Goal: Task Accomplishment & Management: Complete application form

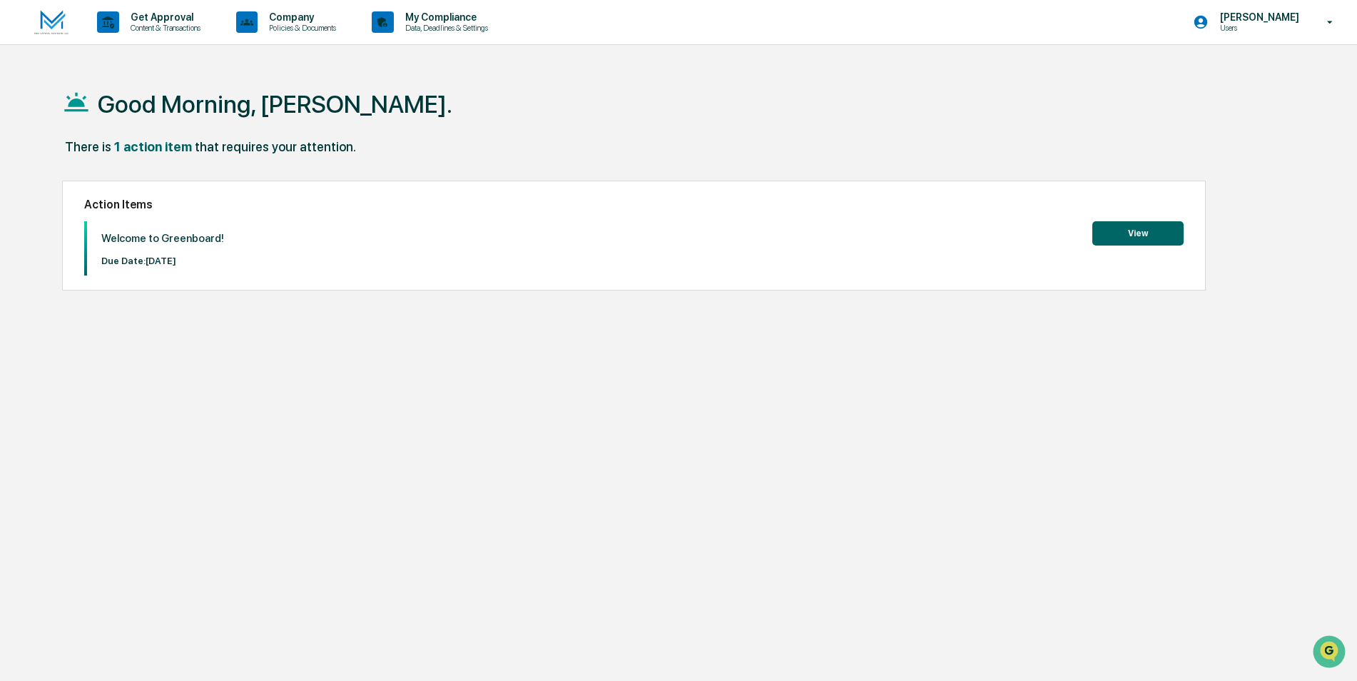
click at [1174, 243] on button "View" at bounding box center [1137, 233] width 91 height 24
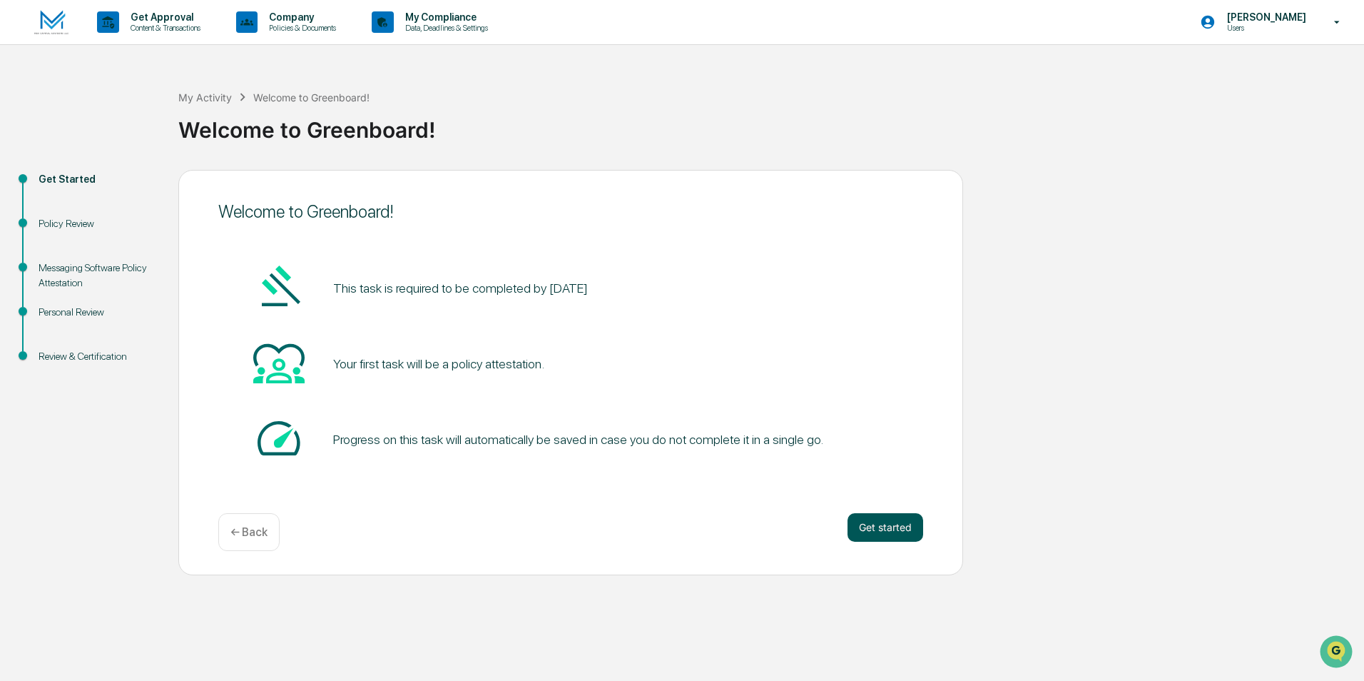
click at [904, 536] on button "Get started" at bounding box center [886, 527] width 76 height 29
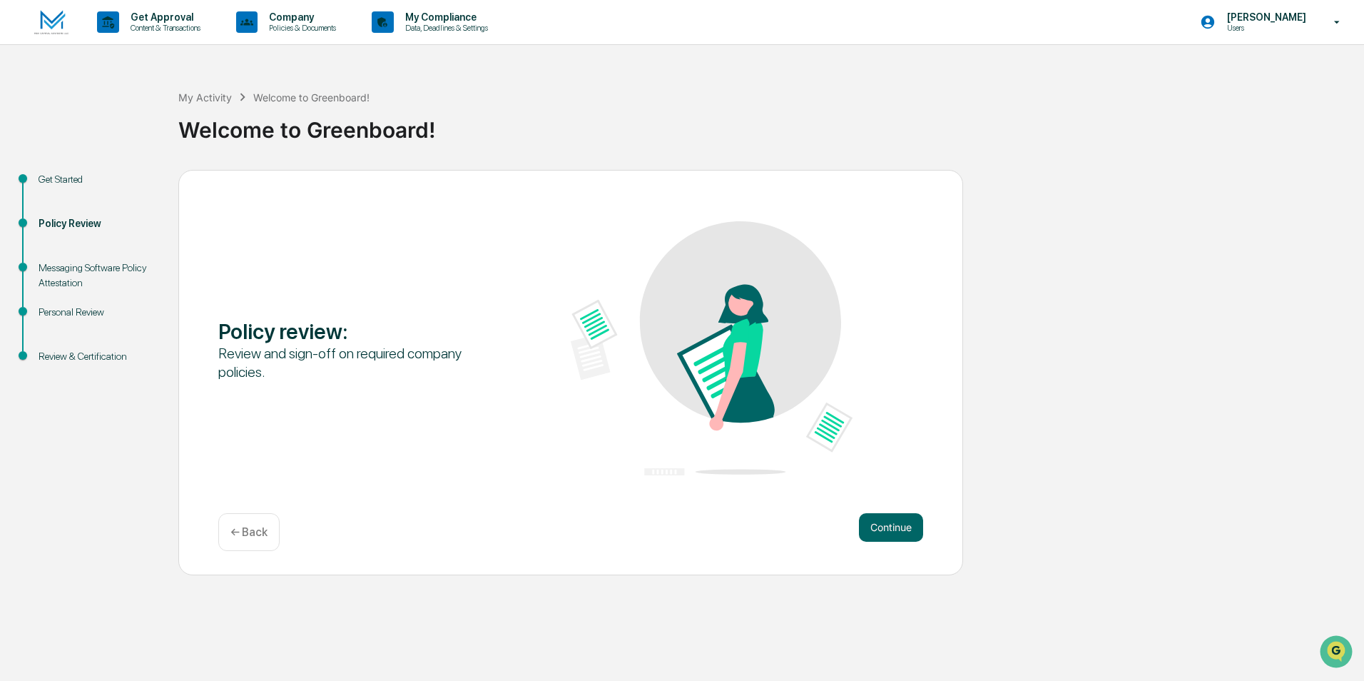
click at [904, 536] on button "Continue" at bounding box center [891, 527] width 64 height 29
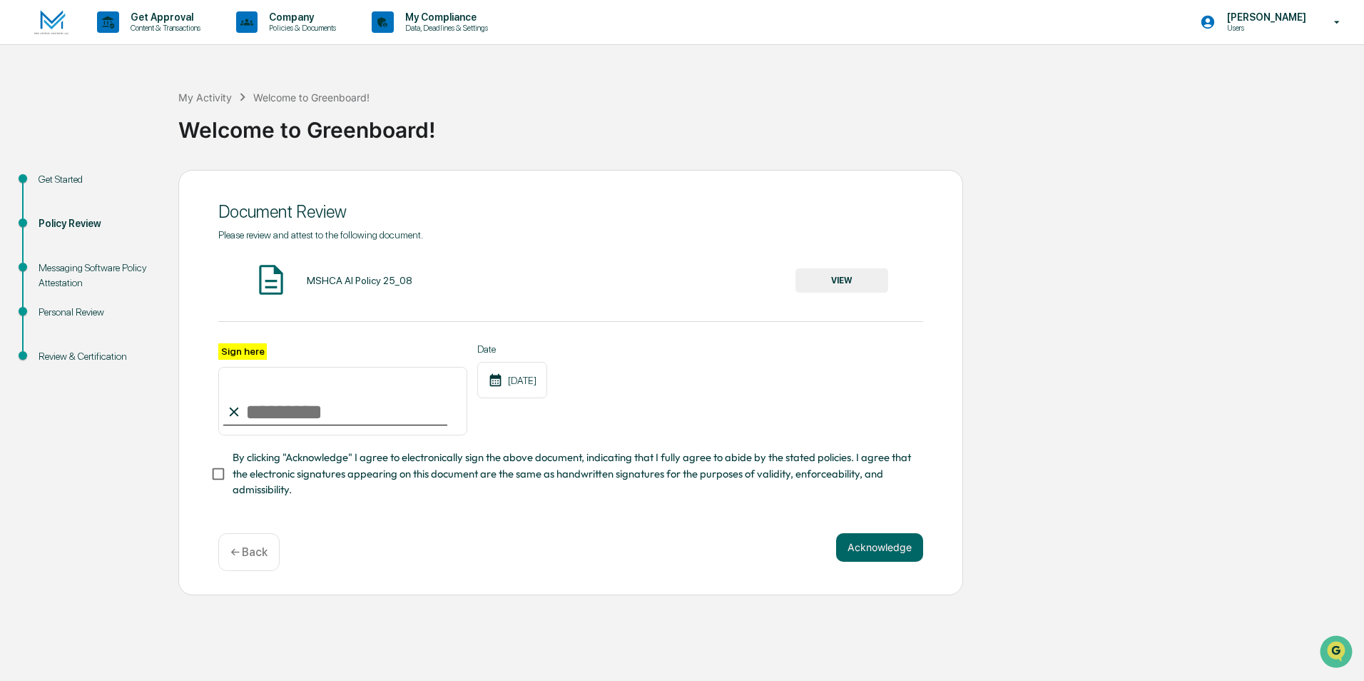
click at [324, 419] on input "Sign here" at bounding box center [342, 401] width 249 height 68
type input "**********"
click at [892, 548] on button "Acknowledge" at bounding box center [879, 547] width 87 height 29
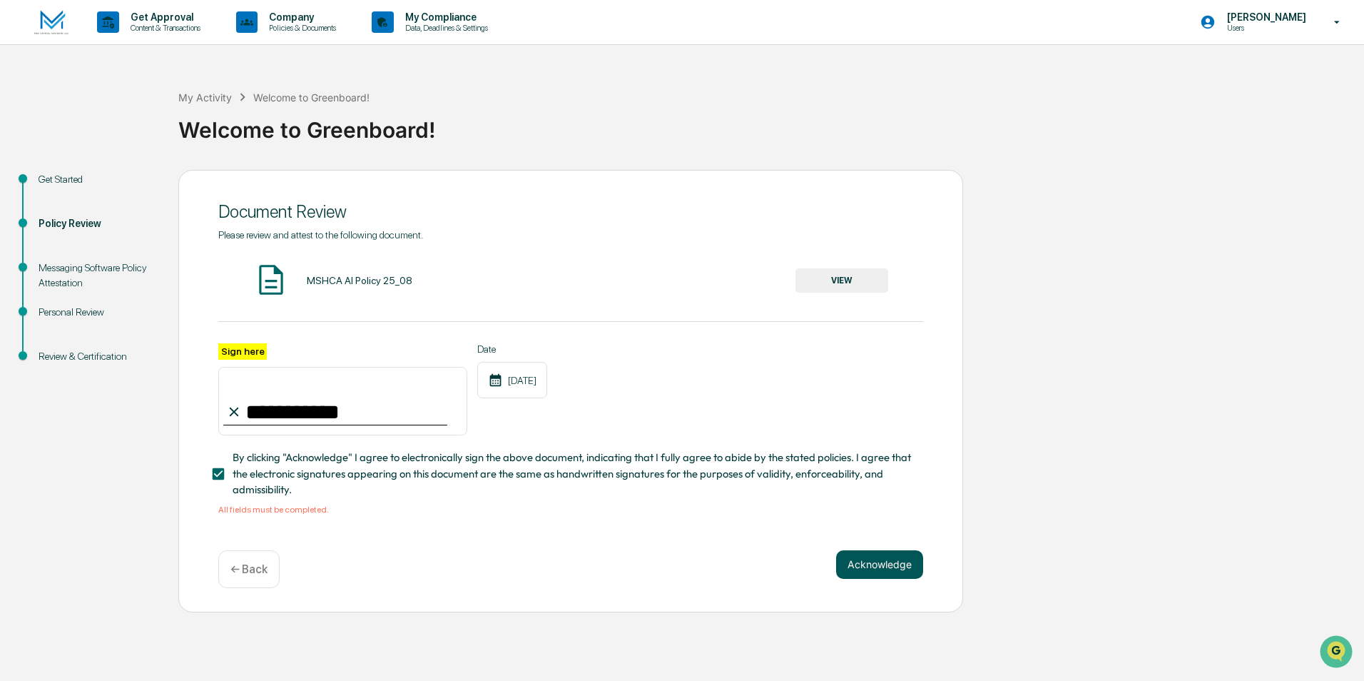
click at [909, 575] on button "Acknowledge" at bounding box center [879, 564] width 87 height 29
click at [354, 280] on div "MSHCA AI Policy 25_08" at bounding box center [360, 280] width 106 height 11
click at [838, 275] on button "VIEW" at bounding box center [841, 280] width 93 height 24
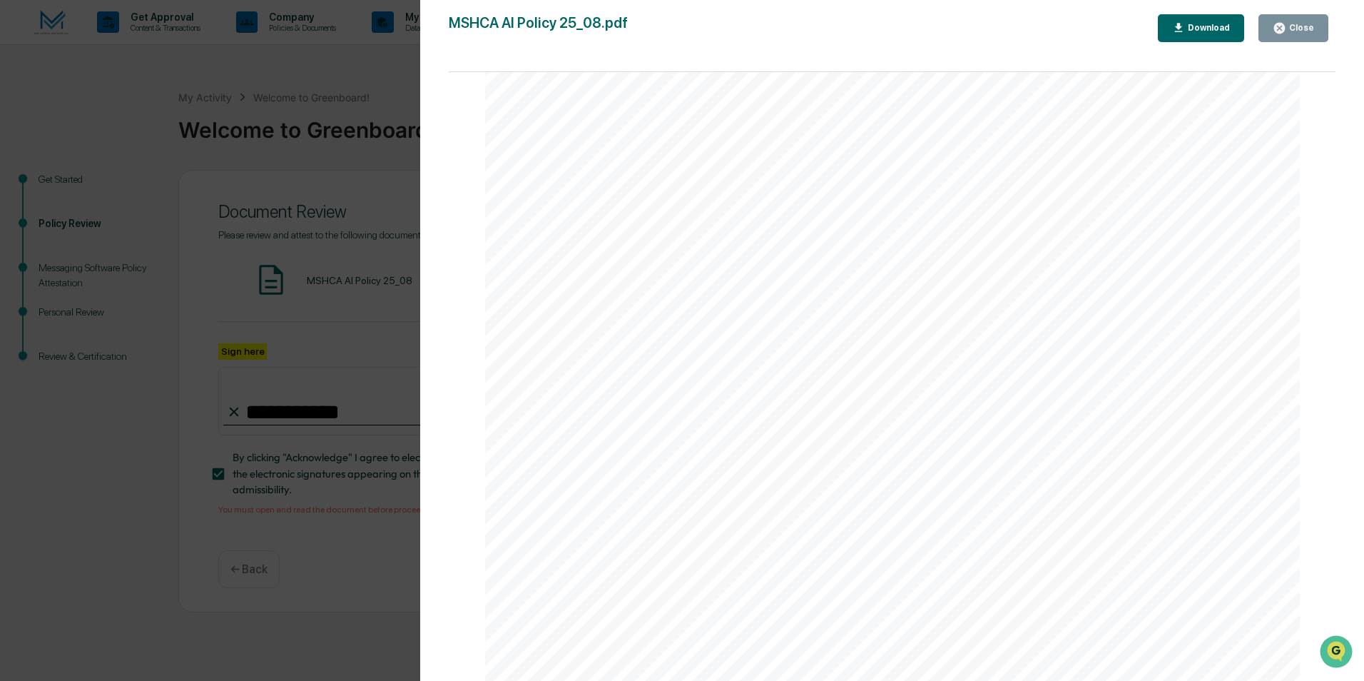
scroll to position [2682, 0]
click at [1289, 26] on div "Close" at bounding box center [1300, 28] width 28 height 10
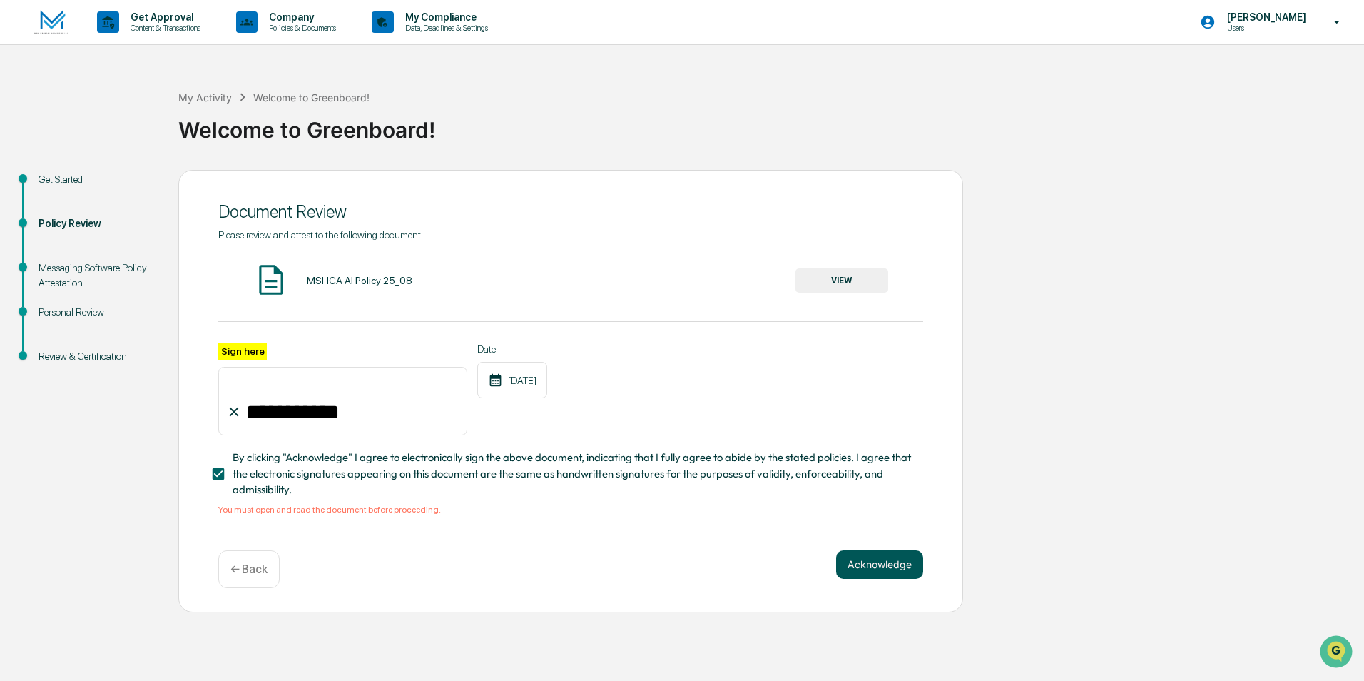
click at [873, 559] on button "Acknowledge" at bounding box center [879, 564] width 87 height 29
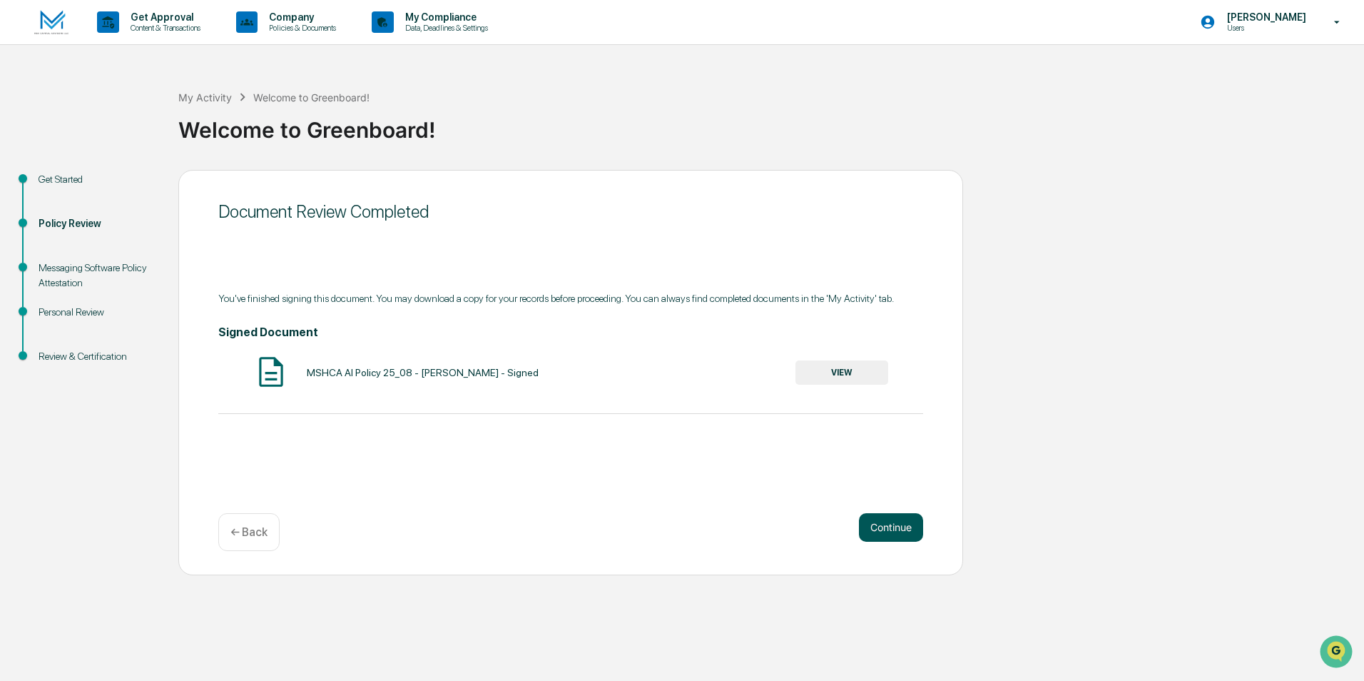
click at [905, 531] on button "Continue" at bounding box center [891, 527] width 64 height 29
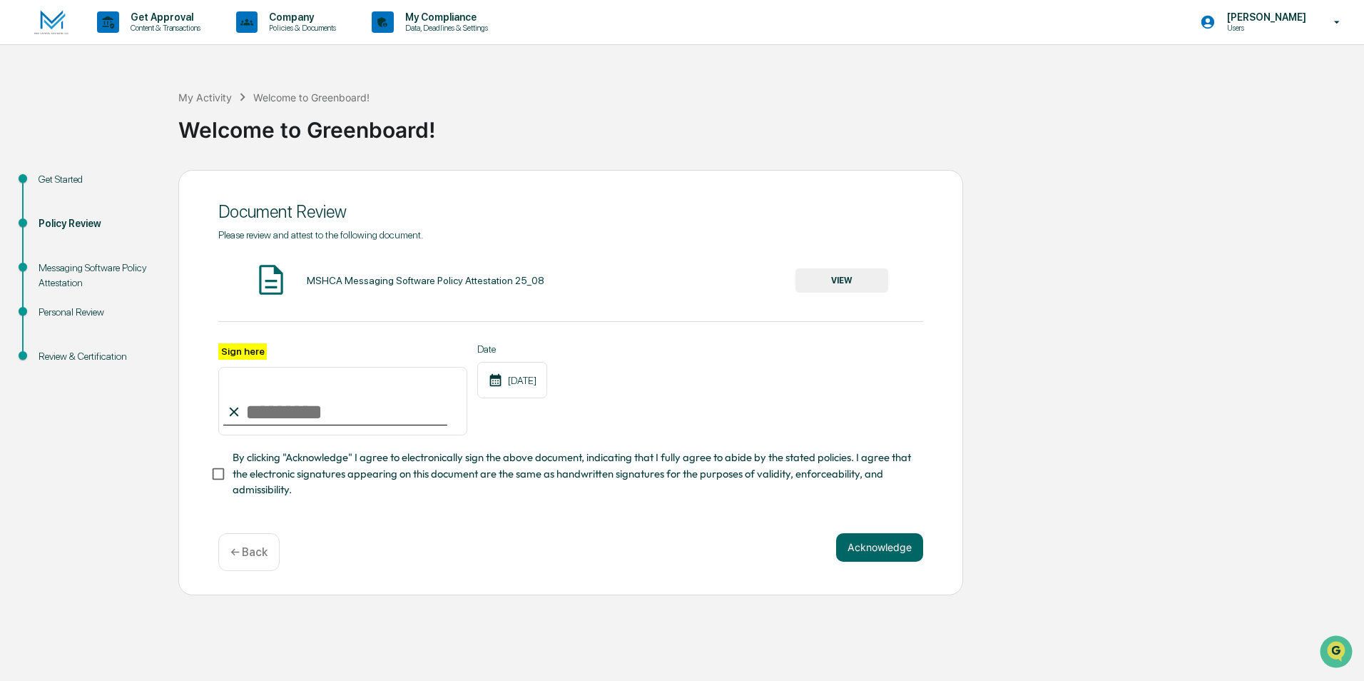
click at [856, 285] on button "VIEW" at bounding box center [841, 280] width 93 height 24
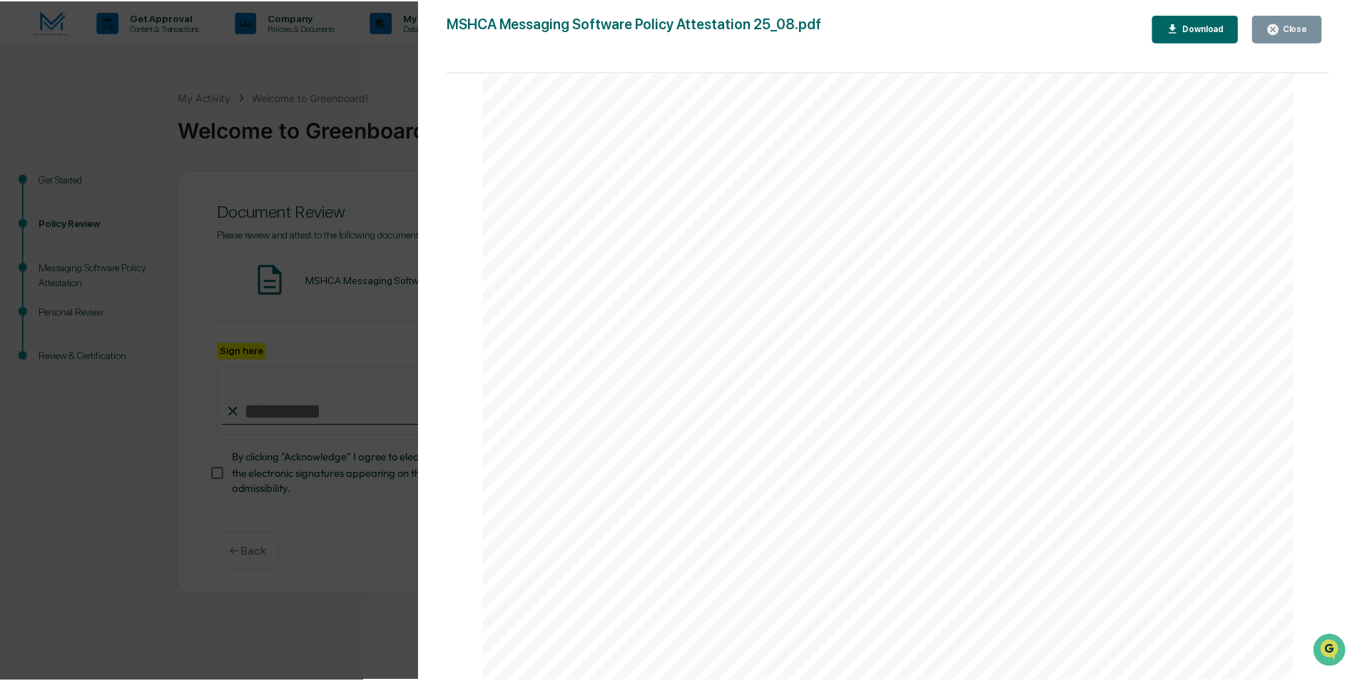
scroll to position [2586, 0]
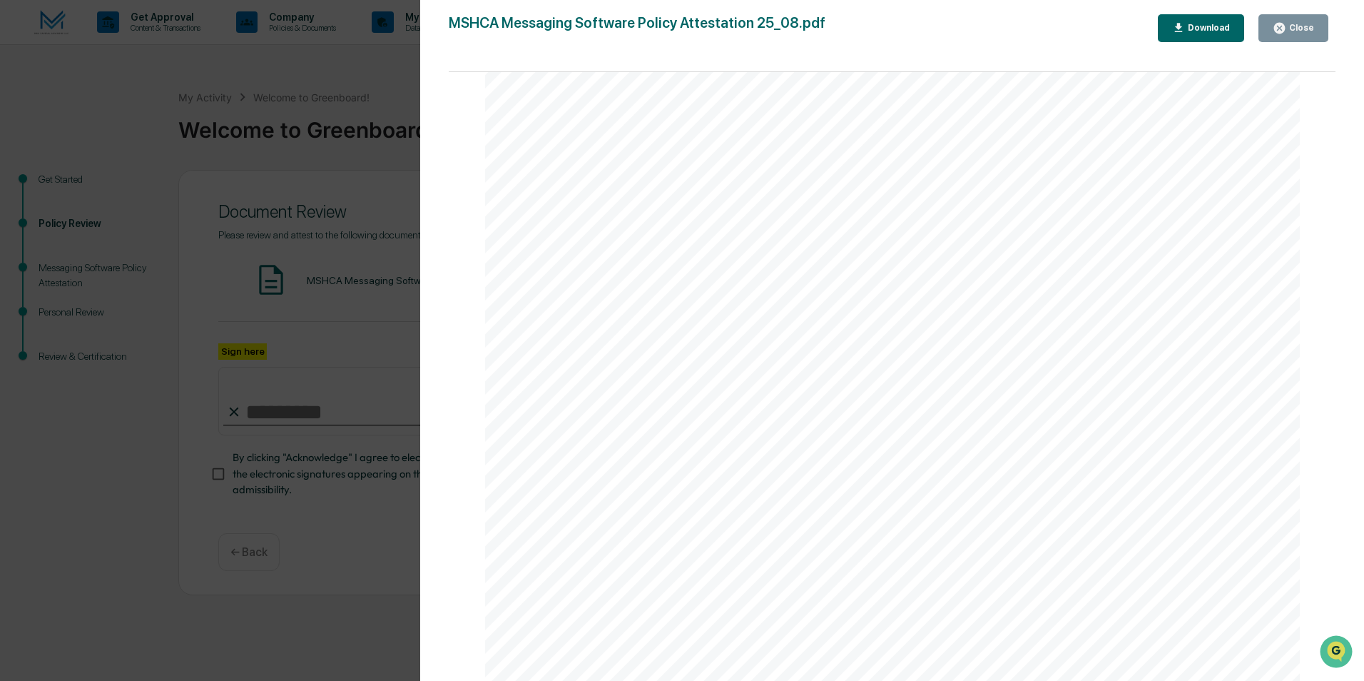
click at [1312, 23] on div "Close" at bounding box center [1300, 28] width 28 height 10
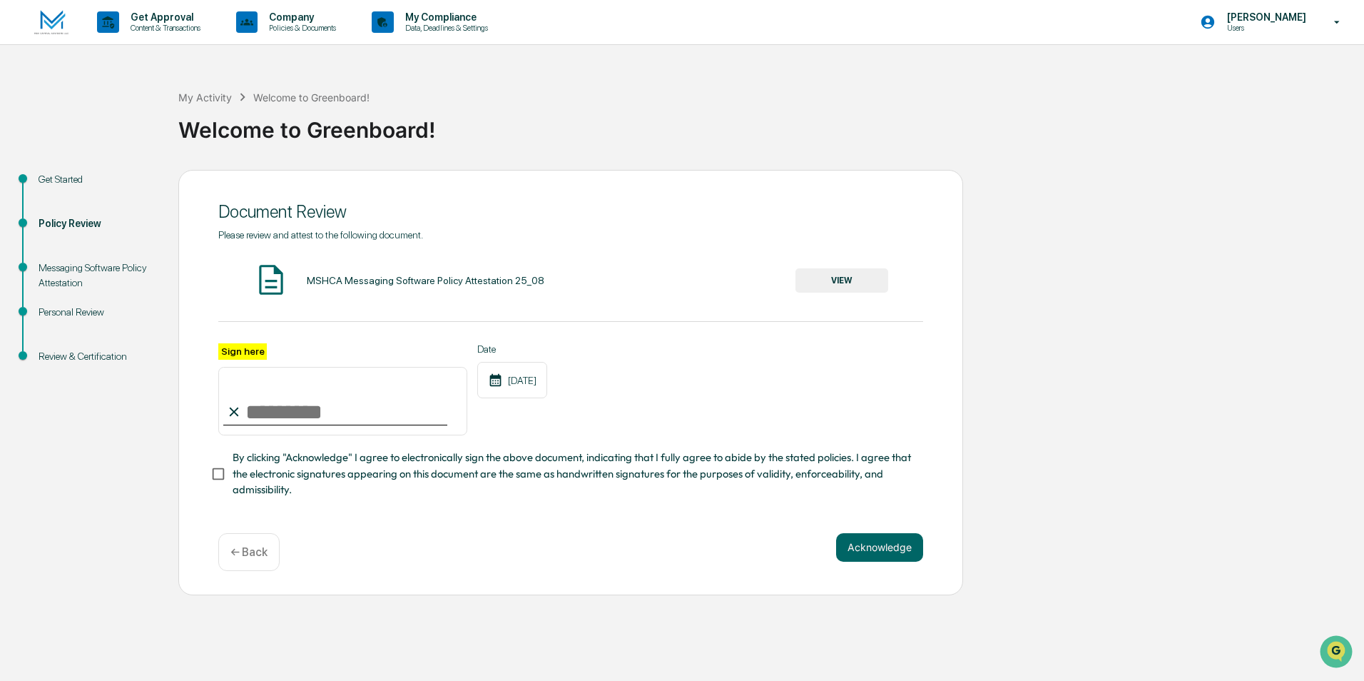
click at [315, 423] on input "Sign here" at bounding box center [342, 401] width 249 height 68
type input "**********"
click at [734, 363] on div "**********" at bounding box center [570, 389] width 705 height 93
click at [890, 541] on button "Acknowledge" at bounding box center [879, 547] width 87 height 29
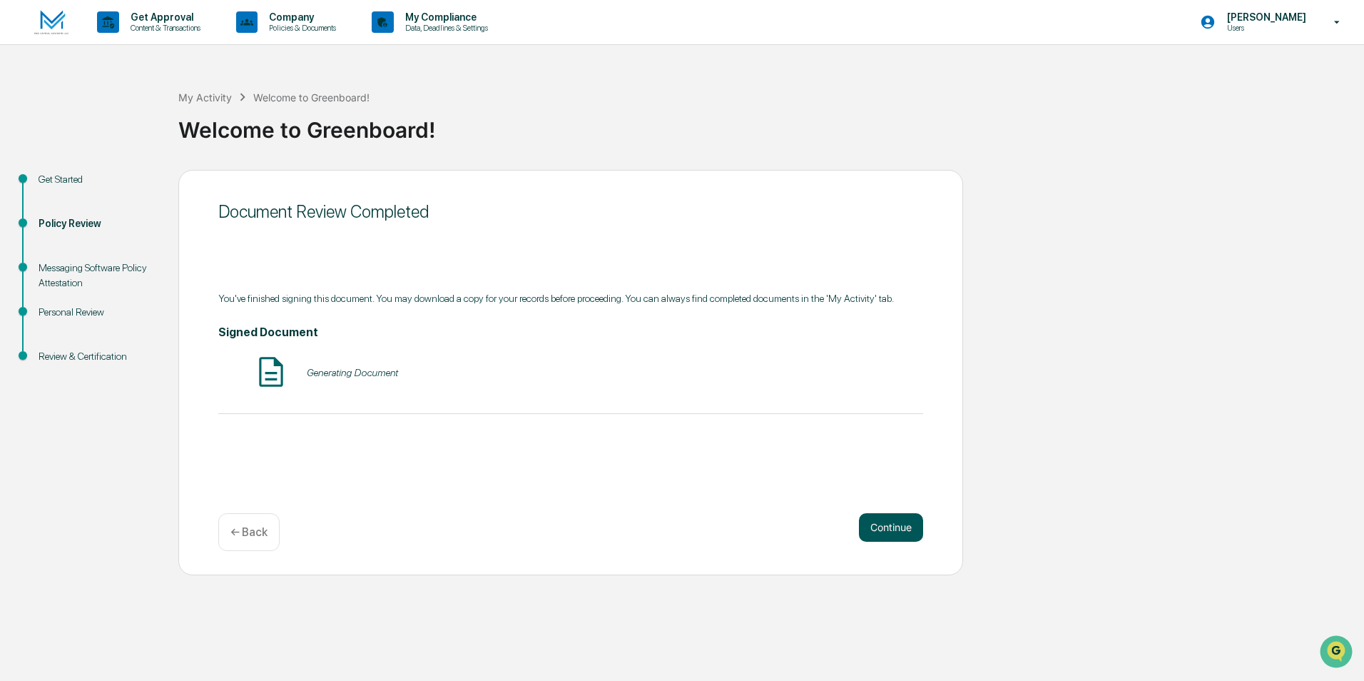
click at [887, 532] on button "Continue" at bounding box center [891, 527] width 64 height 29
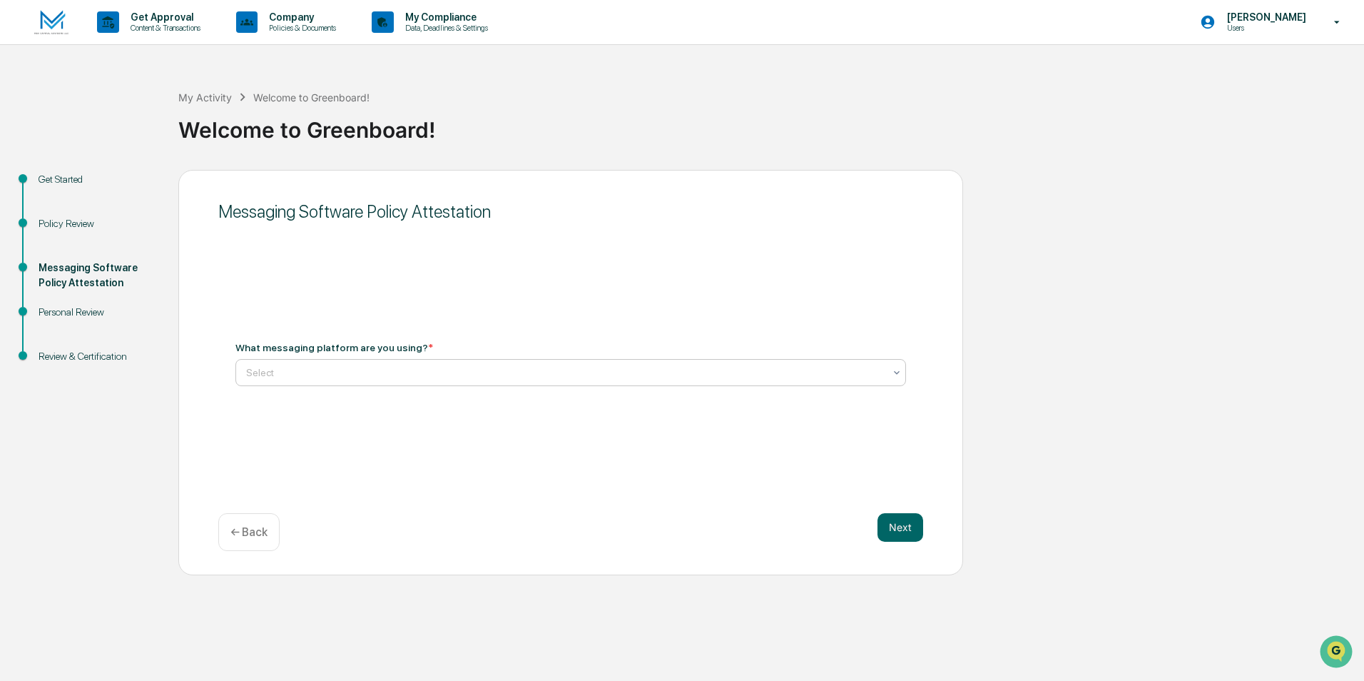
click at [619, 371] on div at bounding box center [565, 372] width 638 height 14
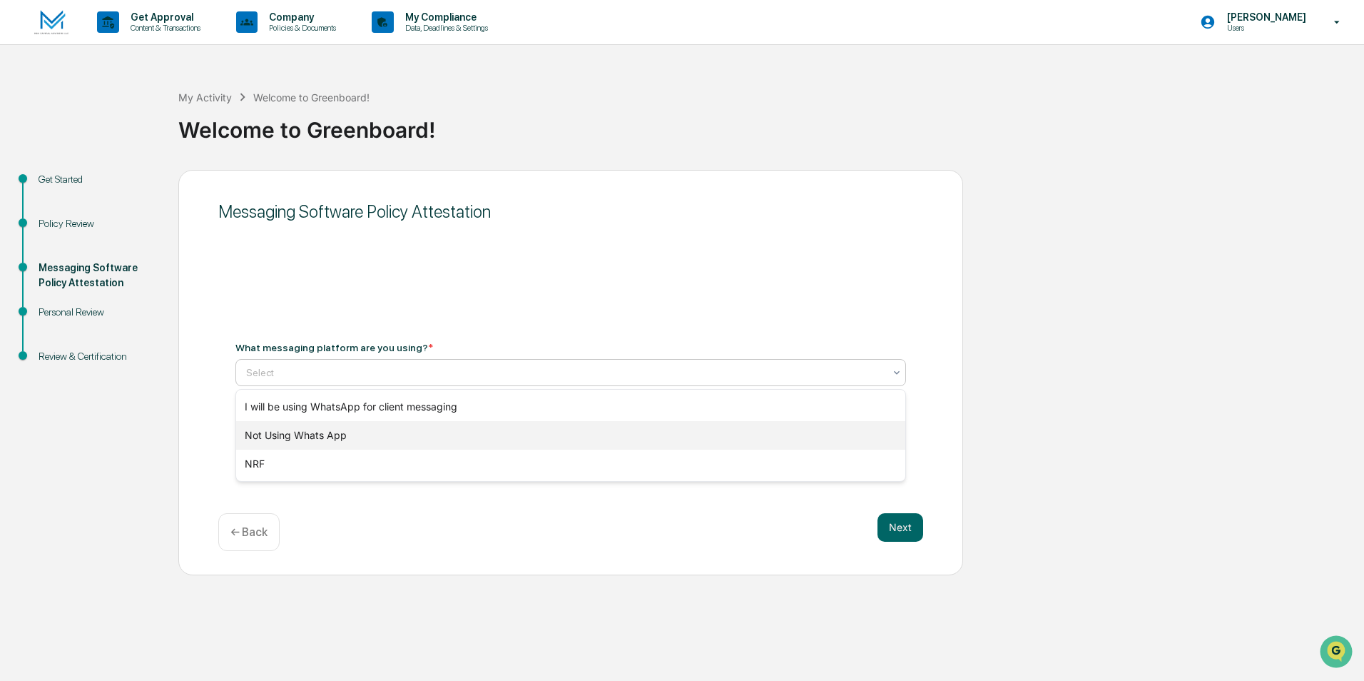
click at [559, 435] on div "Not Using Whats App" at bounding box center [570, 435] width 669 height 29
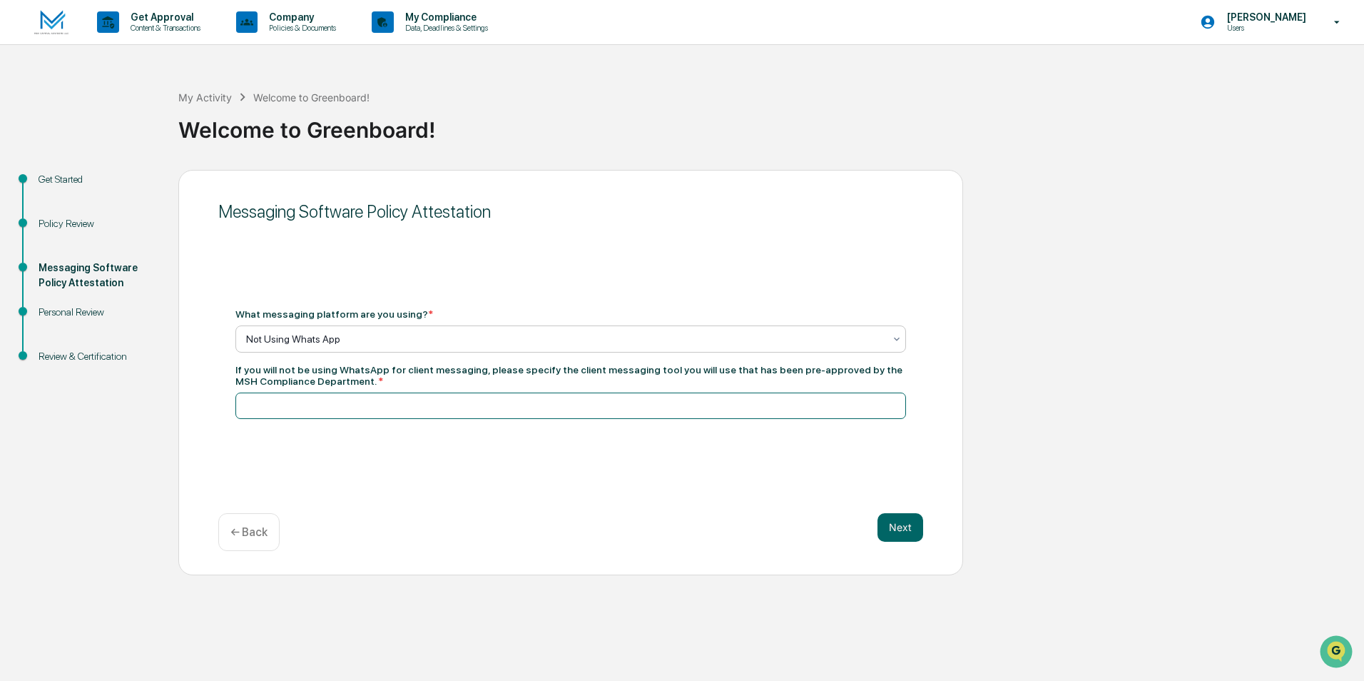
click at [467, 408] on input at bounding box center [570, 405] width 671 height 26
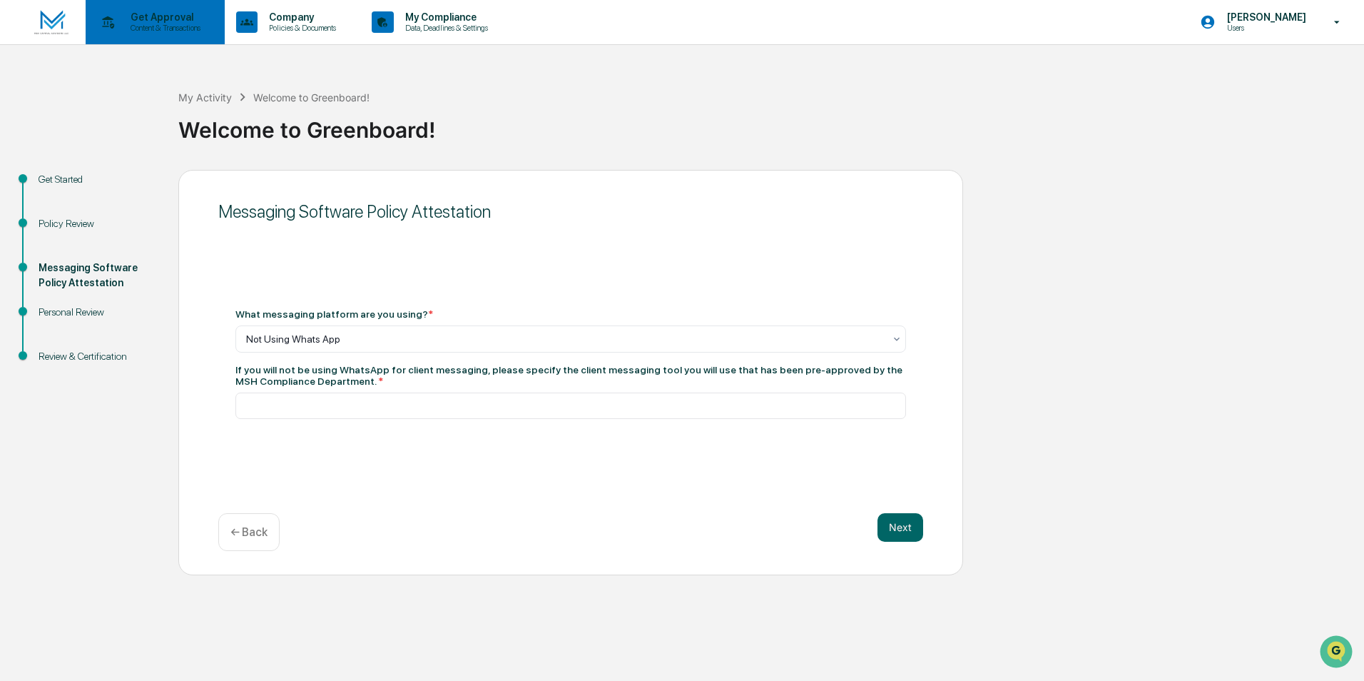
click at [189, 35] on div "Get Approval Content & Transactions" at bounding box center [153, 22] width 125 height 44
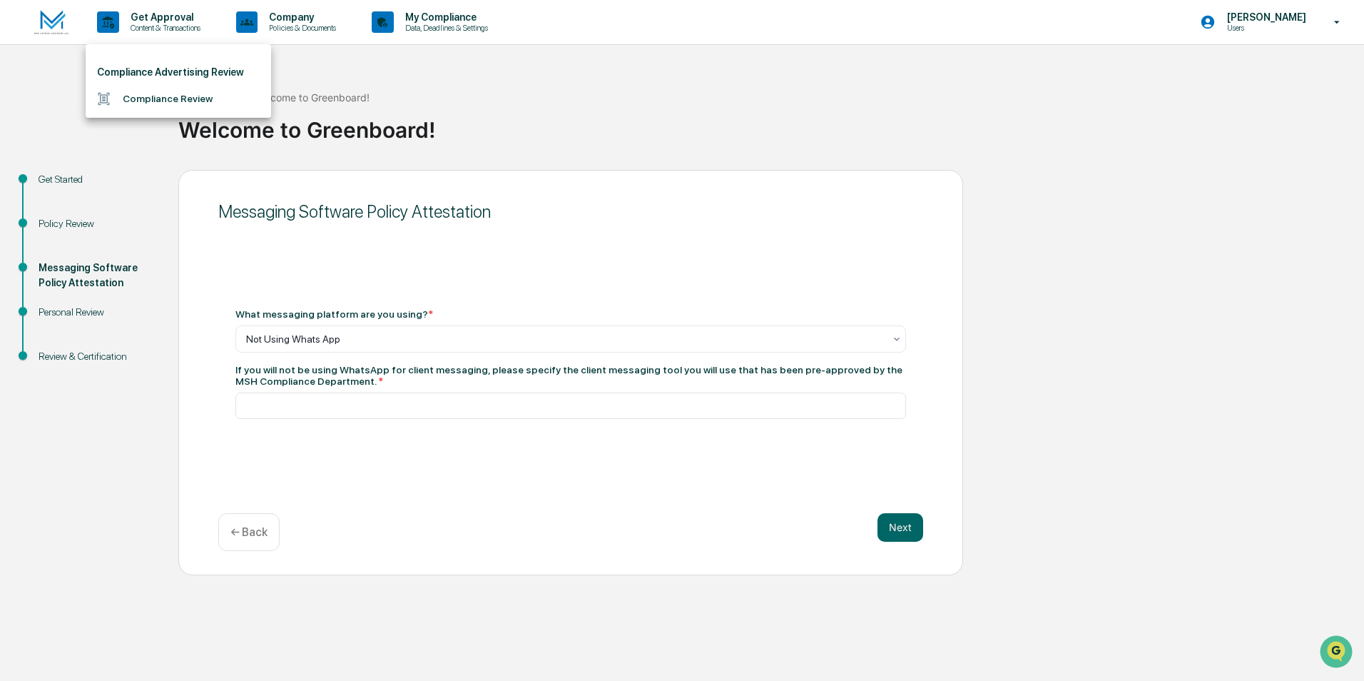
click at [188, 106] on li "Compliance Review" at bounding box center [178, 99] width 185 height 26
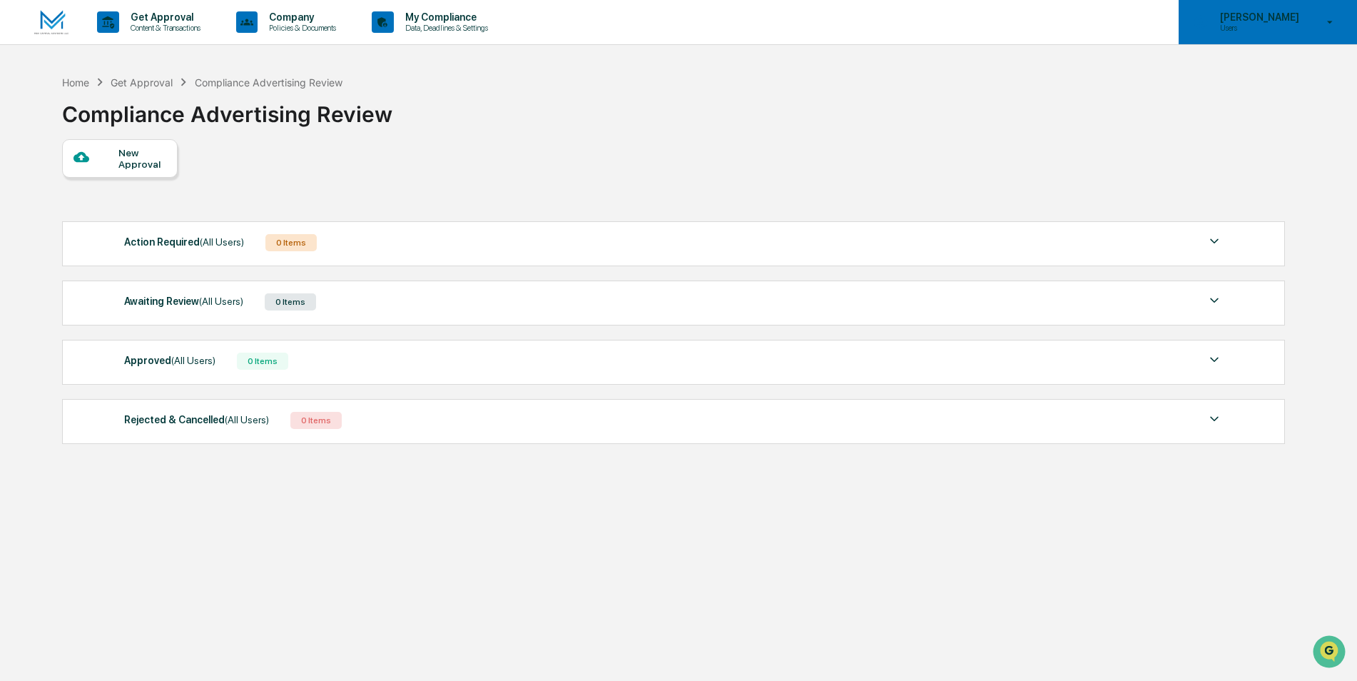
click at [1306, 21] on p "Rita Flores" at bounding box center [1258, 16] width 98 height 11
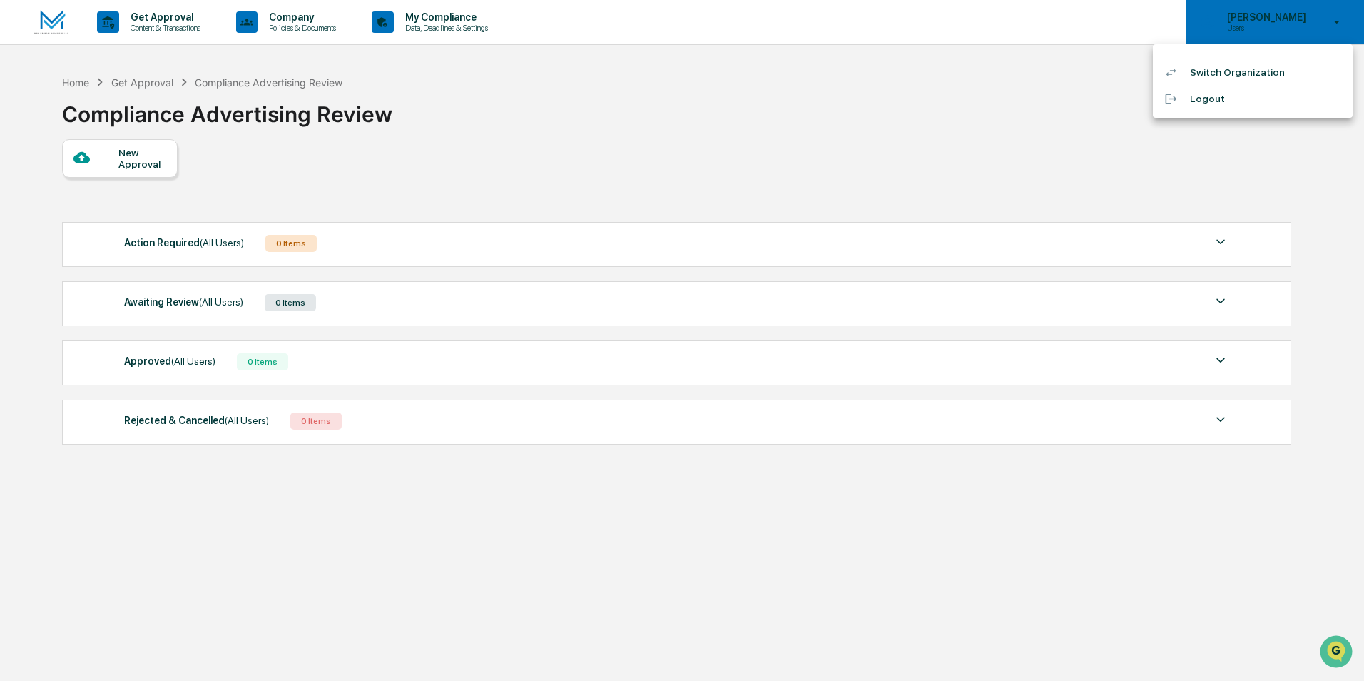
click at [1306, 21] on div at bounding box center [682, 340] width 1364 height 681
